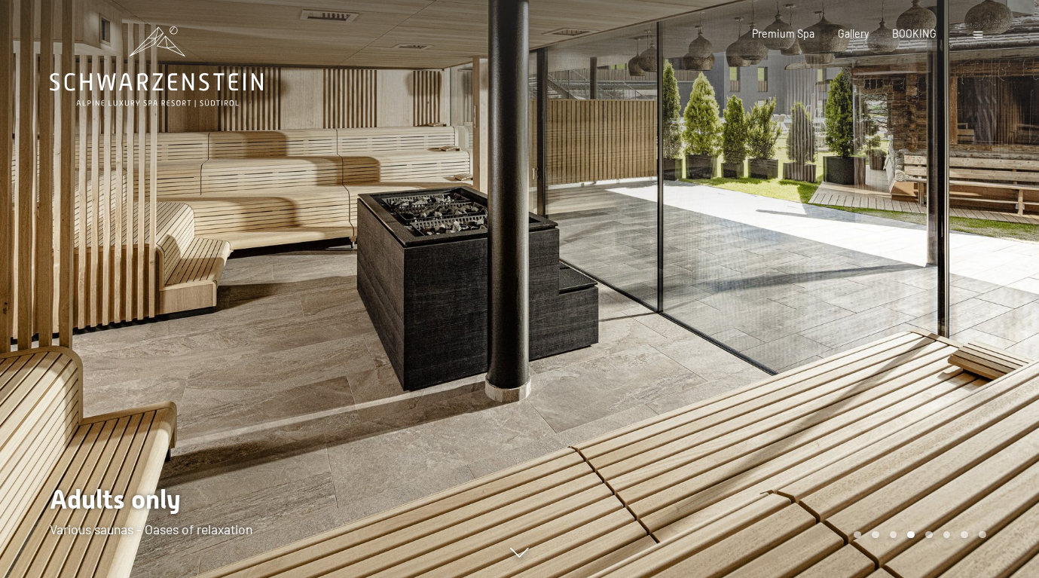
click at [856, 333] on div at bounding box center [780, 289] width 520 height 578
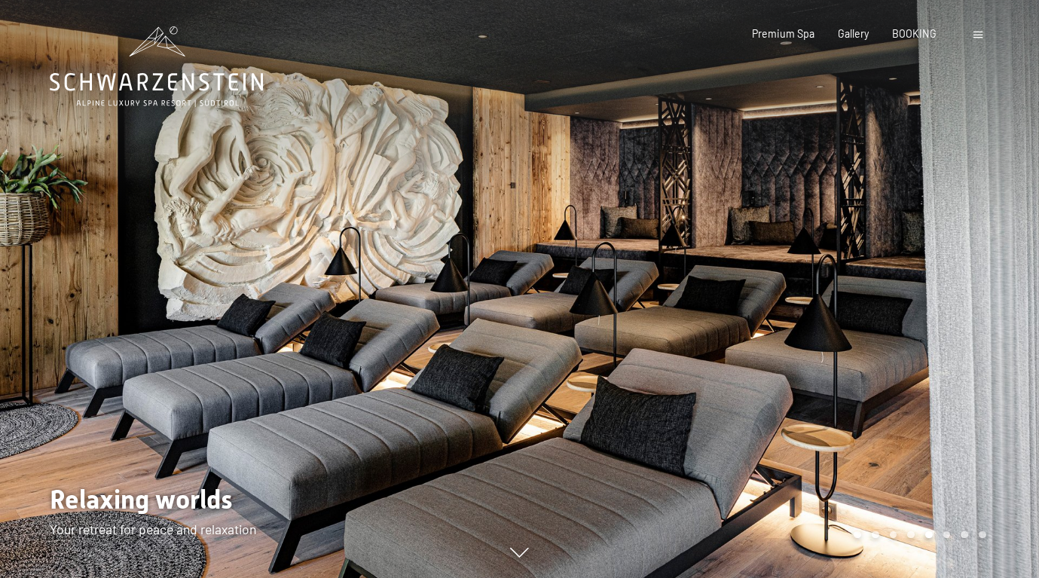
click at [856, 333] on div at bounding box center [780, 289] width 520 height 578
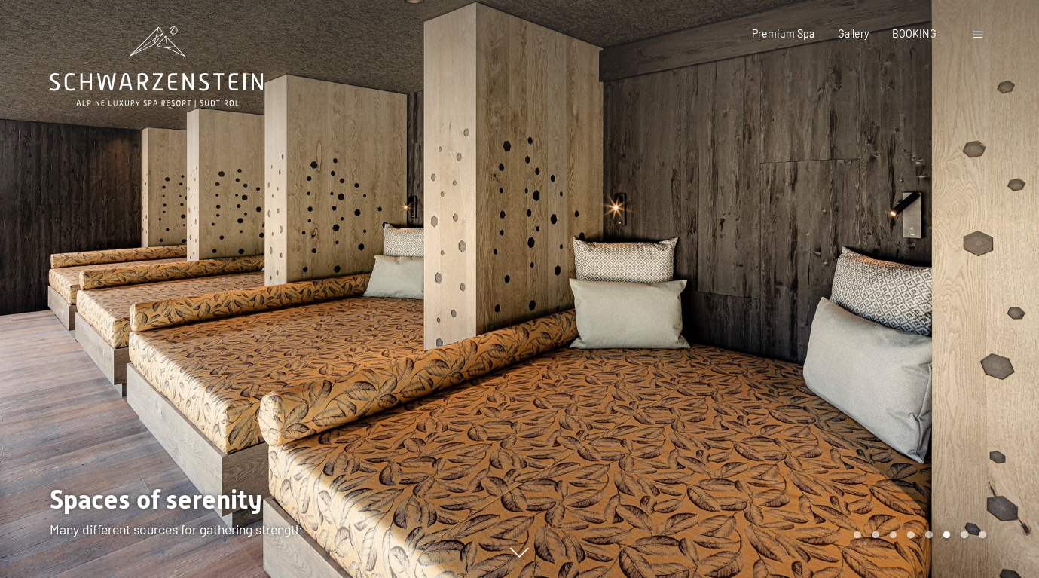
click at [906, 331] on div at bounding box center [780, 289] width 520 height 578
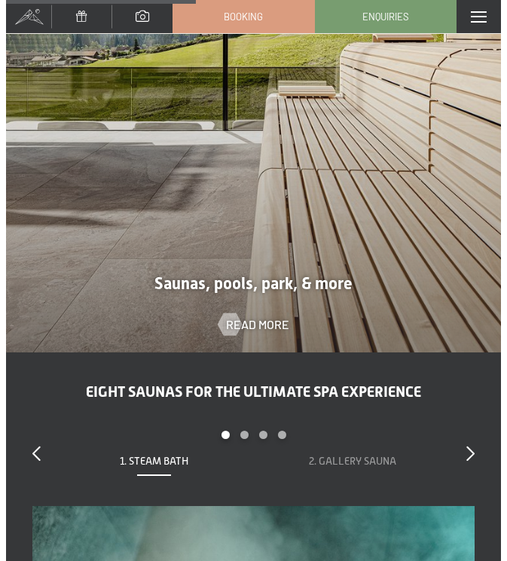
scroll to position [3391, 0]
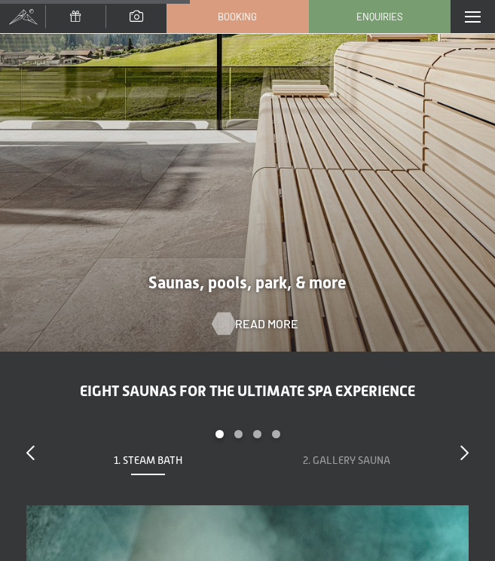
click at [271, 324] on span "Read more" at bounding box center [266, 324] width 63 height 17
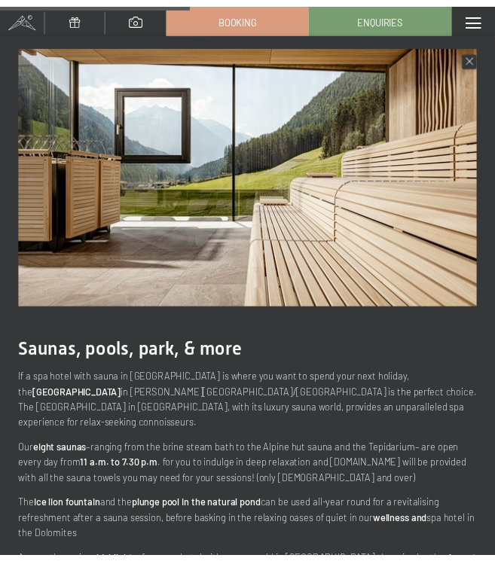
scroll to position [0, 0]
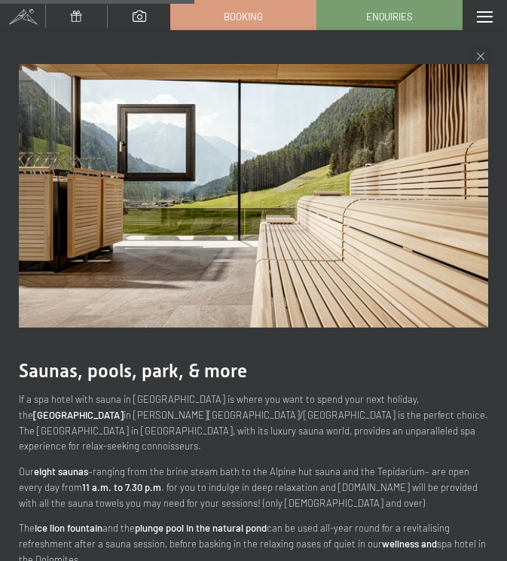
drag, startPoint x: 484, startPoint y: 56, endPoint x: 451, endPoint y: 63, distance: 33.1
click at [484, 56] on icon at bounding box center [481, 57] width 8 height 8
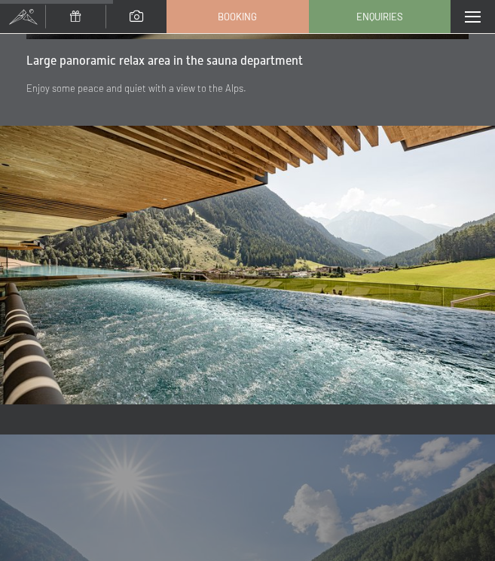
scroll to position [1591, 0]
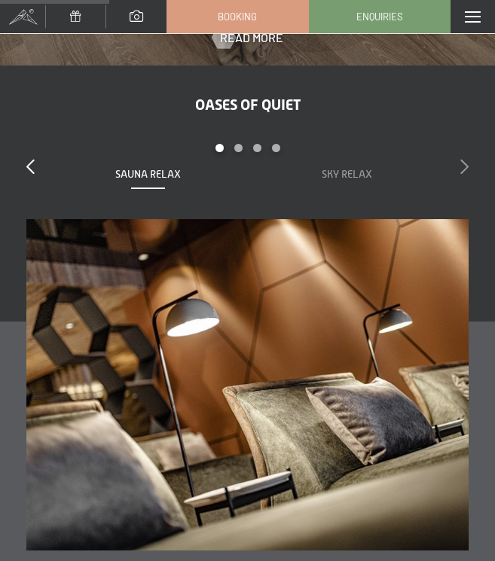
click at [467, 168] on icon at bounding box center [464, 166] width 8 height 15
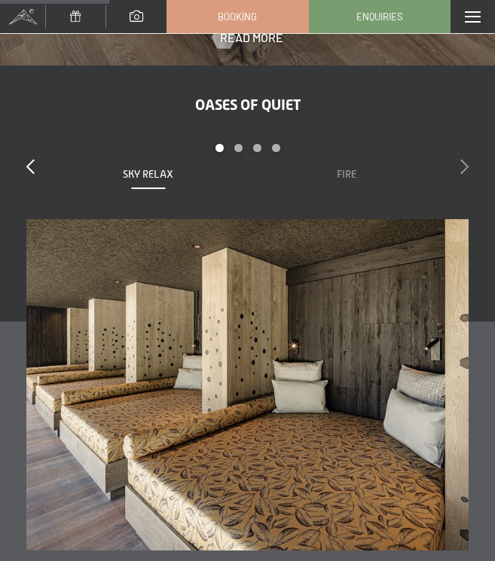
click at [467, 168] on icon at bounding box center [464, 166] width 8 height 15
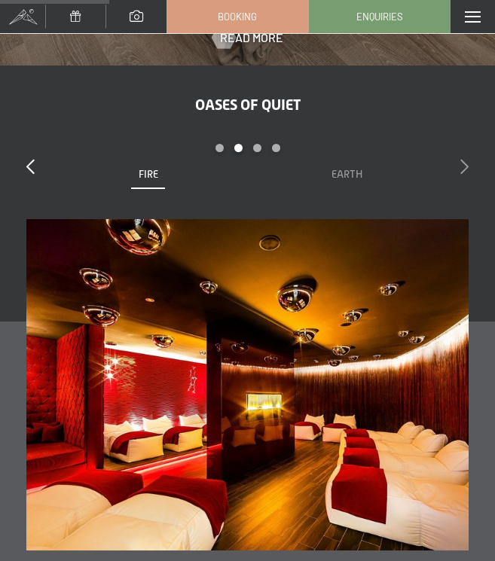
click at [467, 168] on icon at bounding box center [464, 166] width 8 height 15
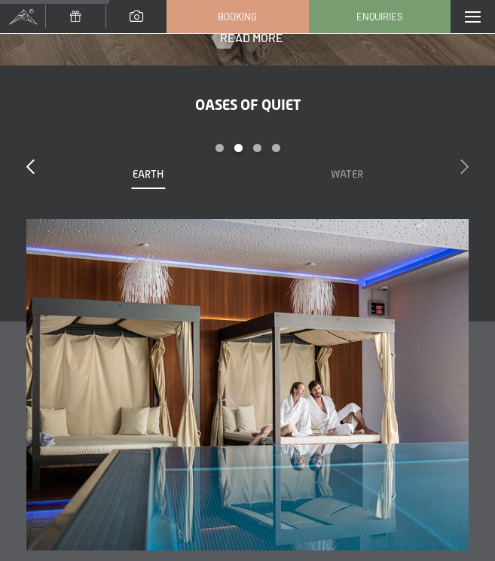
click at [467, 168] on icon at bounding box center [464, 166] width 8 height 15
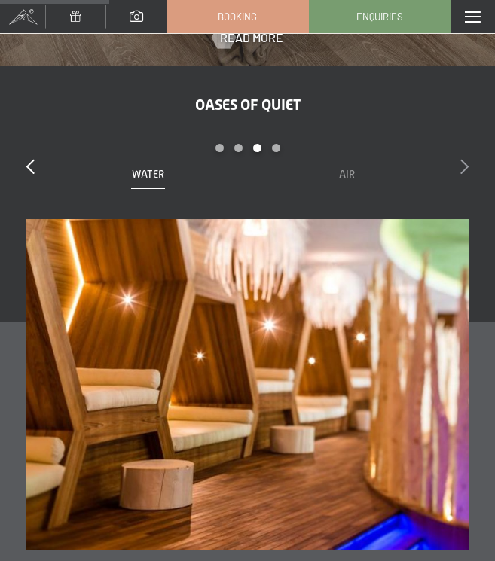
click at [467, 168] on icon at bounding box center [464, 166] width 8 height 15
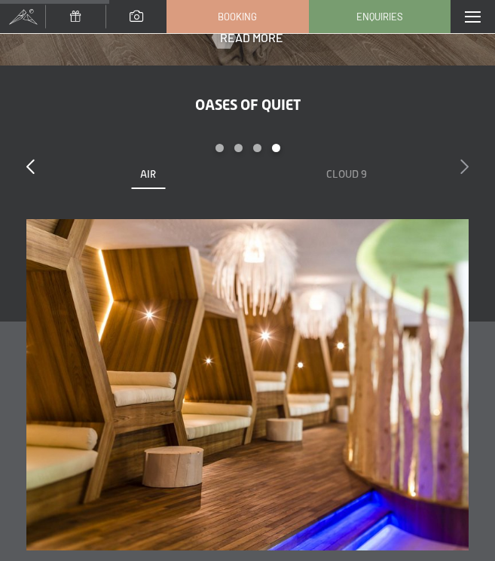
click at [467, 168] on icon at bounding box center [464, 166] width 8 height 15
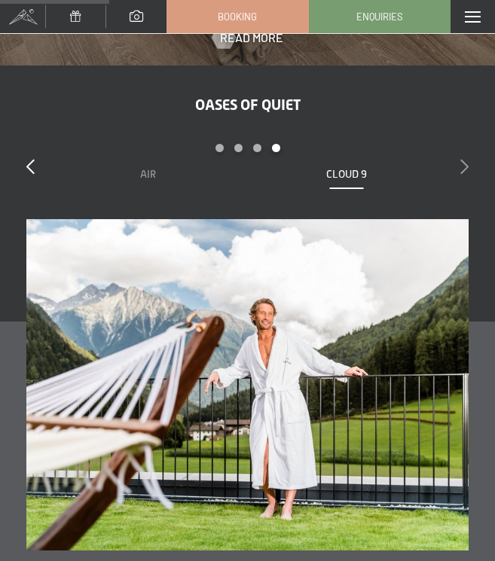
click at [467, 168] on icon at bounding box center [464, 166] width 8 height 15
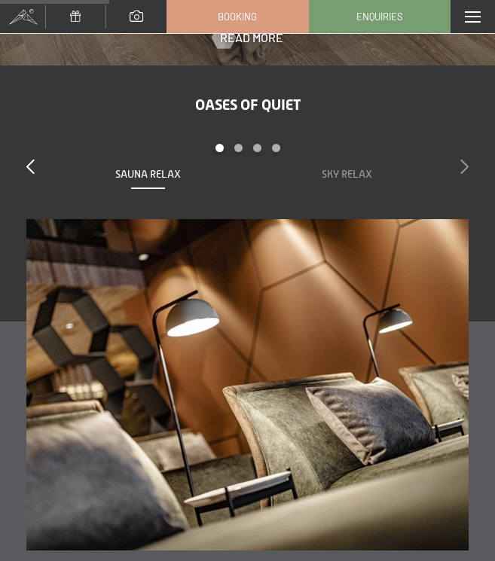
click at [467, 168] on icon at bounding box center [464, 166] width 8 height 15
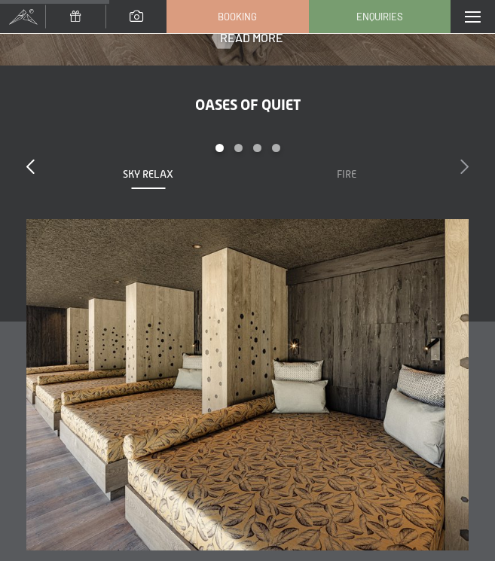
click at [467, 168] on icon at bounding box center [464, 166] width 8 height 15
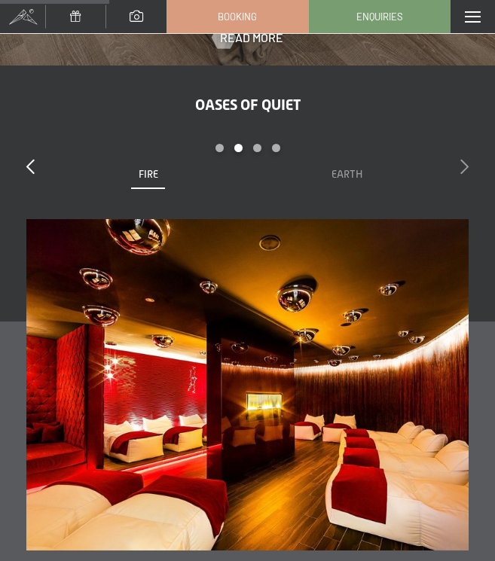
click at [467, 168] on icon at bounding box center [464, 166] width 8 height 15
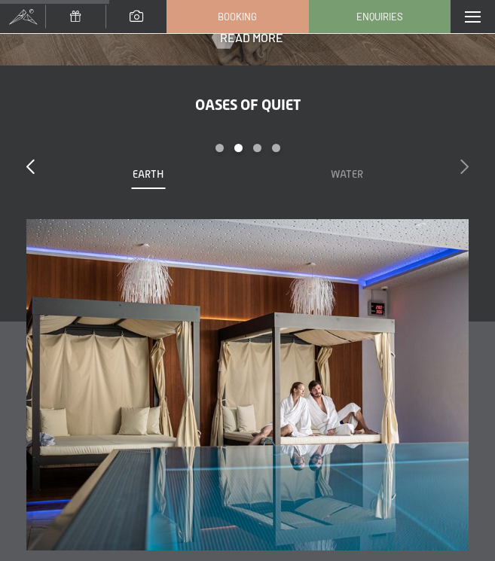
click at [467, 168] on icon at bounding box center [464, 166] width 8 height 15
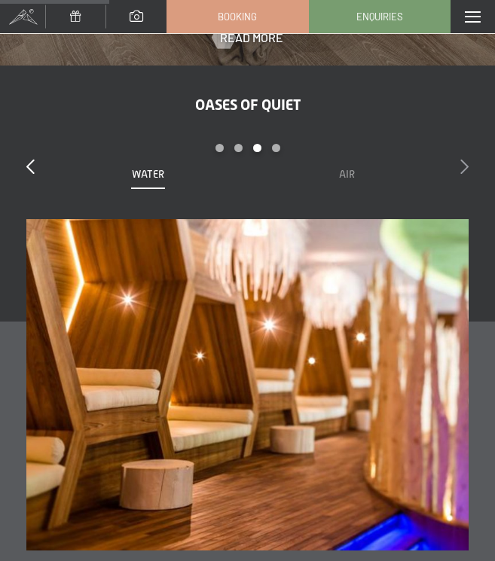
click at [467, 168] on icon at bounding box center [464, 166] width 8 height 15
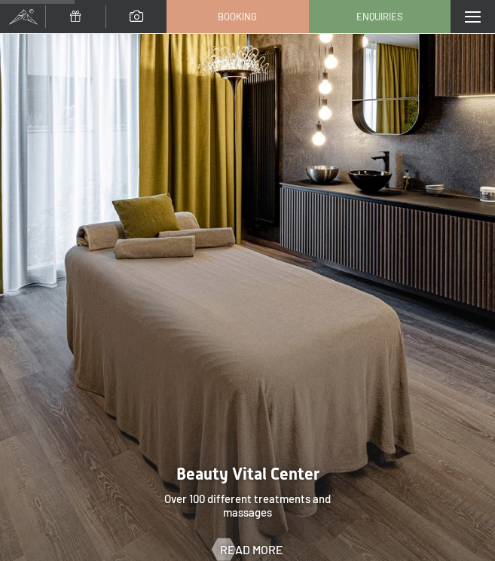
scroll to position [1016, 0]
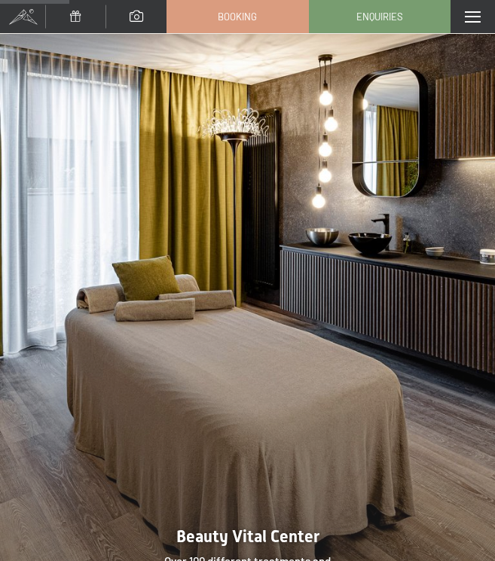
click at [474, 299] on img at bounding box center [247, 331] width 495 height 619
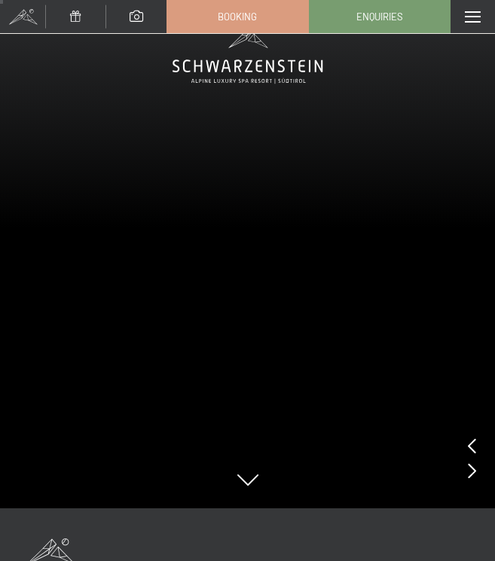
scroll to position [42, 0]
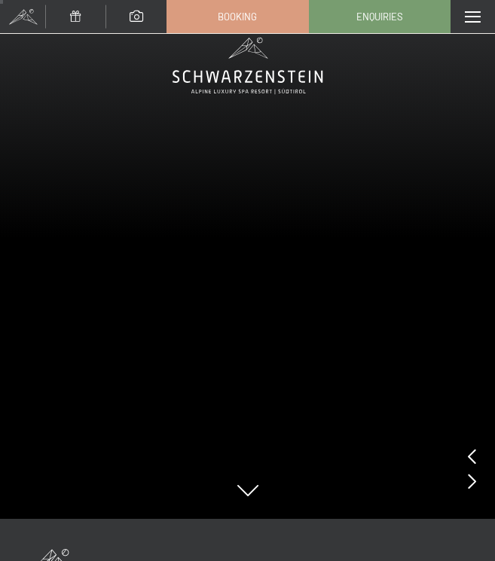
click at [472, 481] on icon at bounding box center [472, 481] width 8 height 15
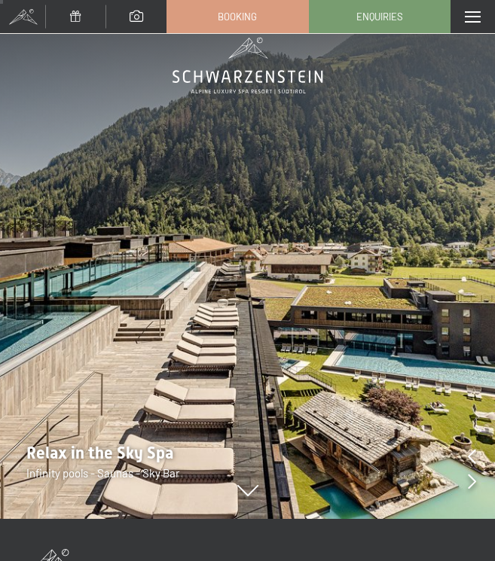
click at [472, 481] on icon at bounding box center [472, 481] width 8 height 15
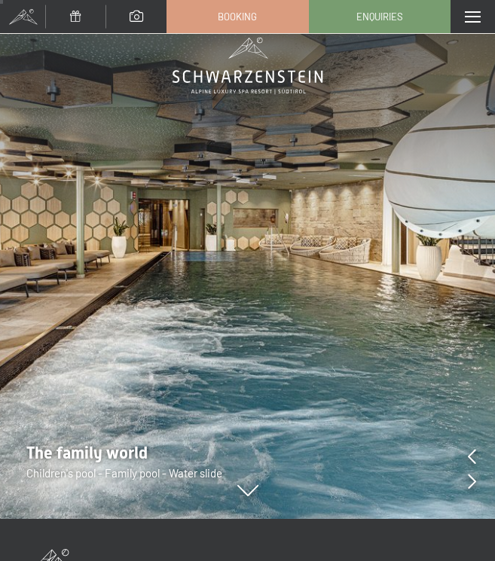
click at [472, 481] on icon at bounding box center [472, 481] width 8 height 15
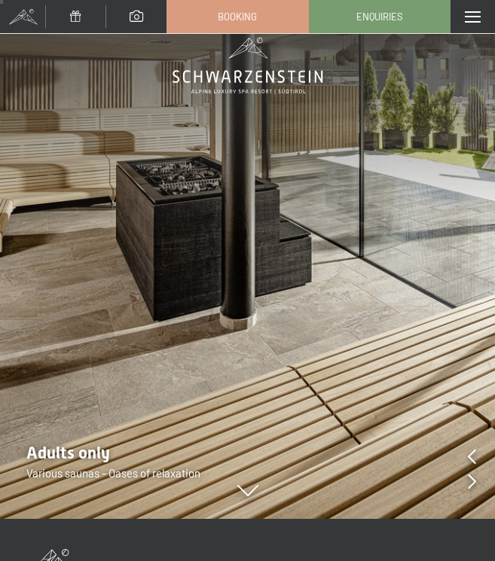
click at [472, 481] on icon at bounding box center [472, 481] width 8 height 15
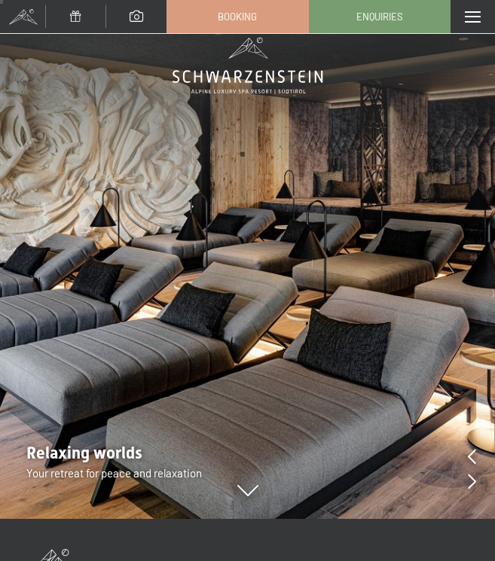
click at [471, 479] on icon at bounding box center [472, 481] width 8 height 15
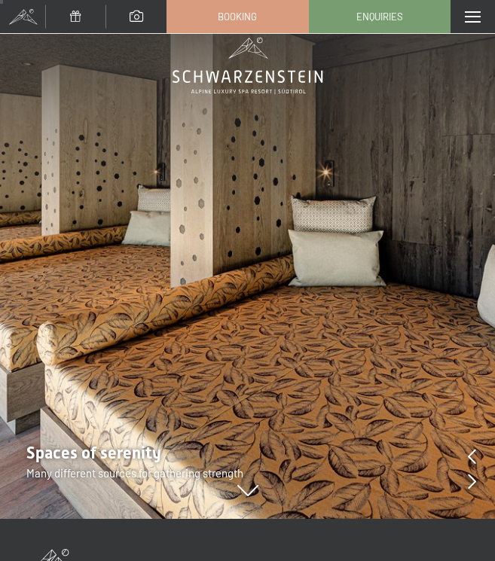
click at [471, 479] on icon at bounding box center [472, 481] width 8 height 15
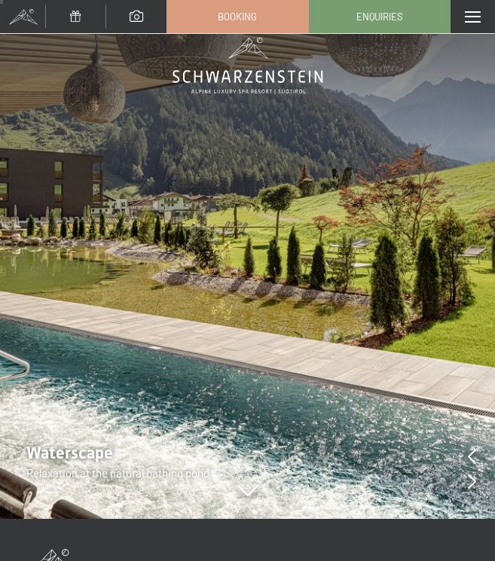
click at [471, 479] on icon at bounding box center [472, 481] width 8 height 15
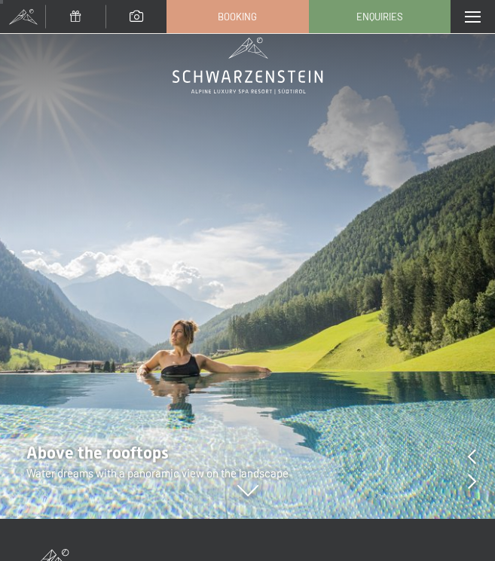
click at [471, 479] on icon at bounding box center [472, 481] width 8 height 15
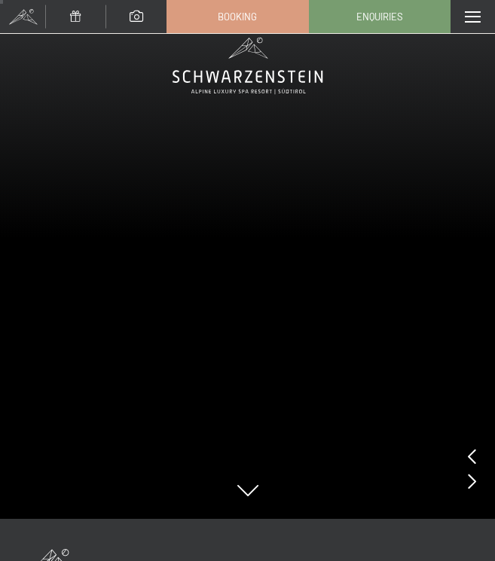
click at [471, 479] on icon at bounding box center [472, 481] width 8 height 15
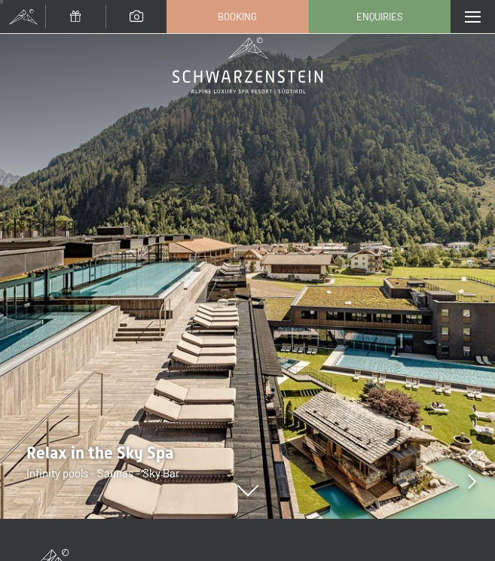
click at [471, 479] on icon at bounding box center [472, 481] width 8 height 15
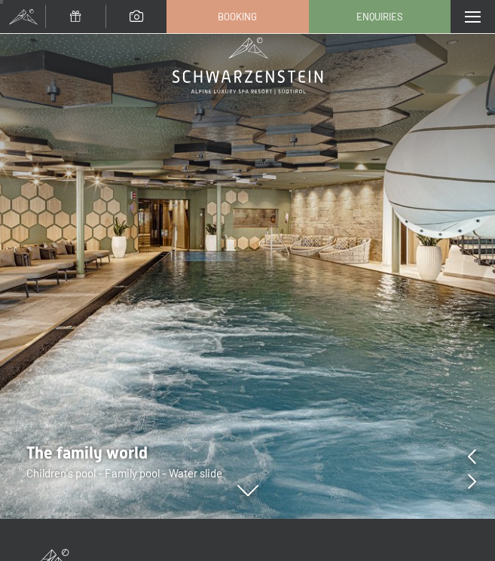
click at [471, 479] on icon at bounding box center [472, 481] width 8 height 15
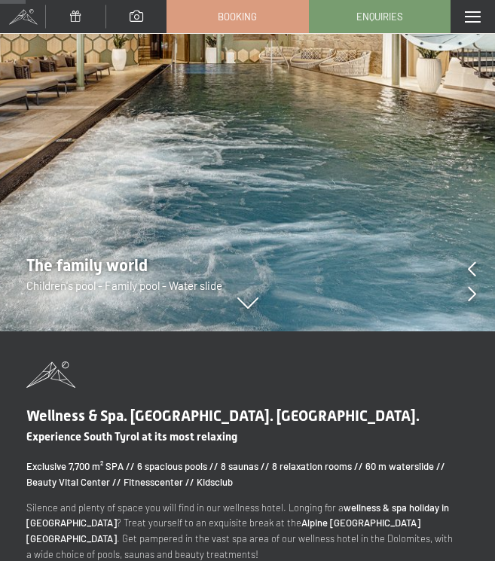
scroll to position [193, 0]
